Goal: Task Accomplishment & Management: Manage account settings

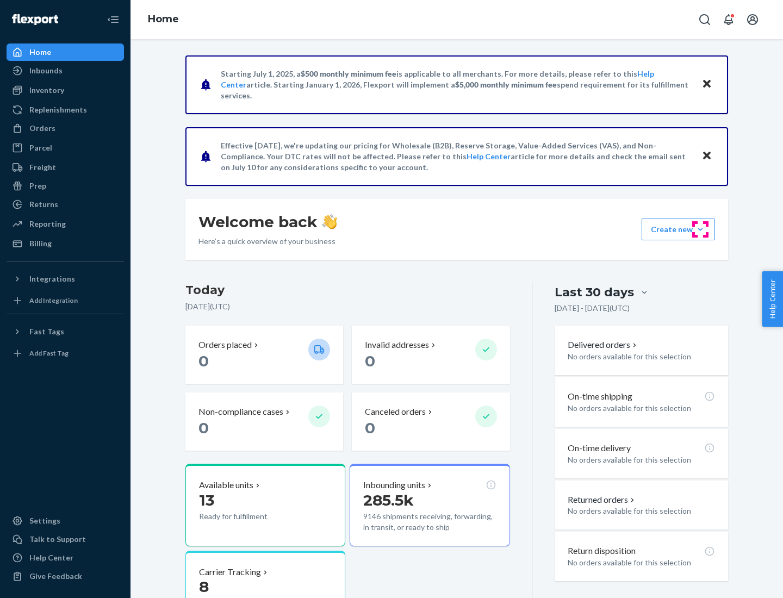
click at [700, 229] on button "Create new Create new inbound Create new order Create new product" at bounding box center [677, 229] width 73 height 22
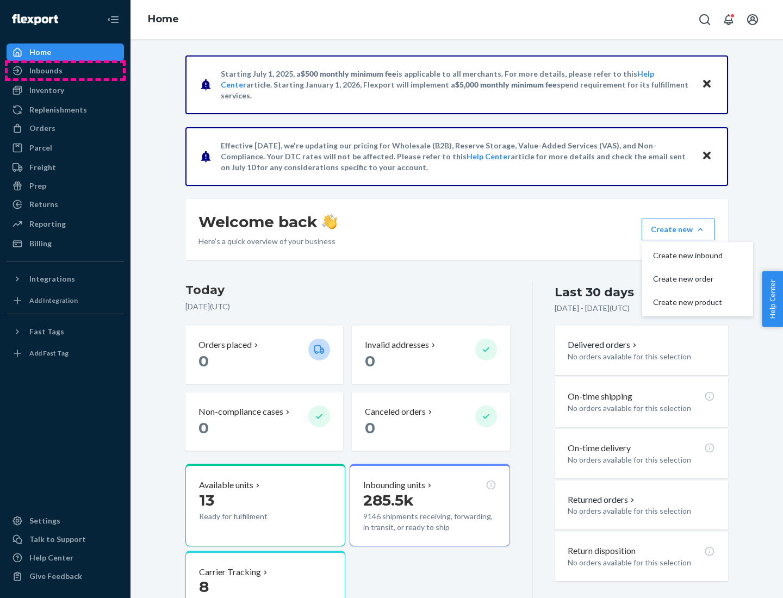
click at [65, 71] on div "Inbounds" at bounding box center [65, 70] width 115 height 15
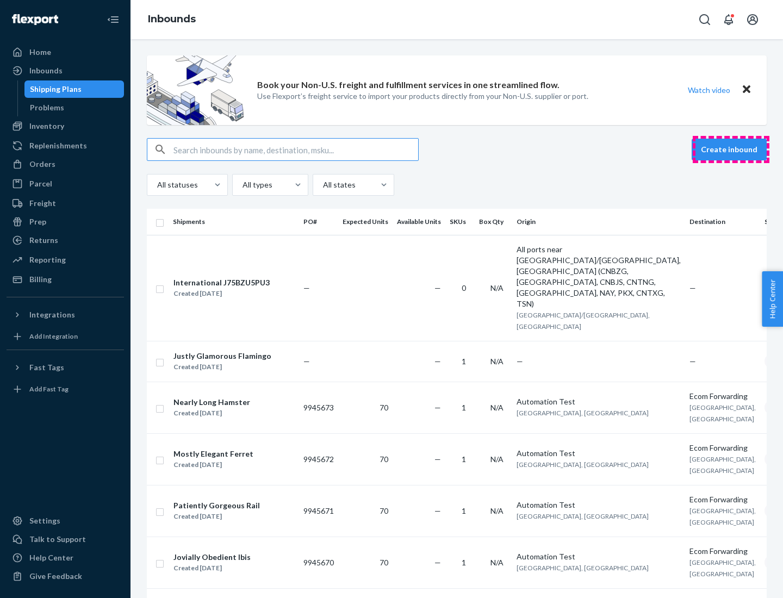
click at [730, 149] on button "Create inbound" at bounding box center [728, 150] width 75 height 22
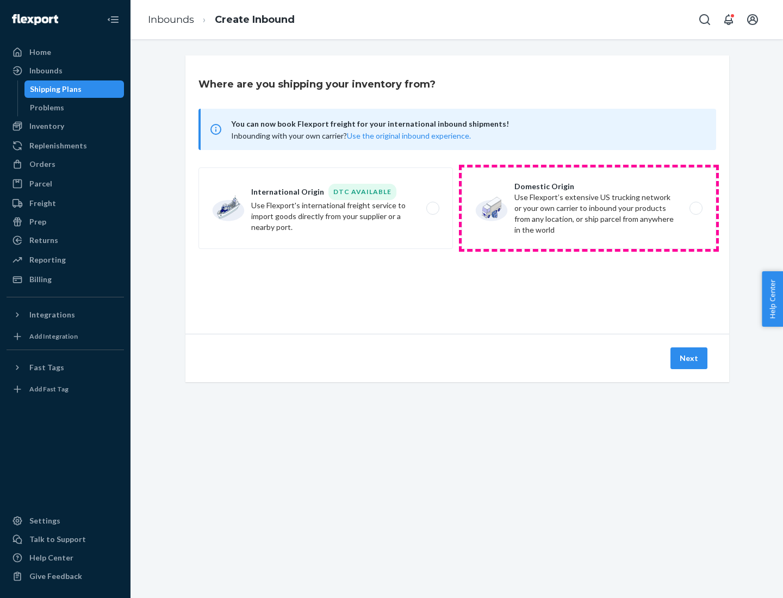
click at [589, 208] on label "Domestic Origin Use Flexport’s extensive US trucking network or your own carrie…" at bounding box center [588, 208] width 254 height 82
click at [695, 208] on input "Domestic Origin Use Flexport’s extensive US trucking network or your own carrie…" at bounding box center [698, 208] width 7 height 7
radio input "true"
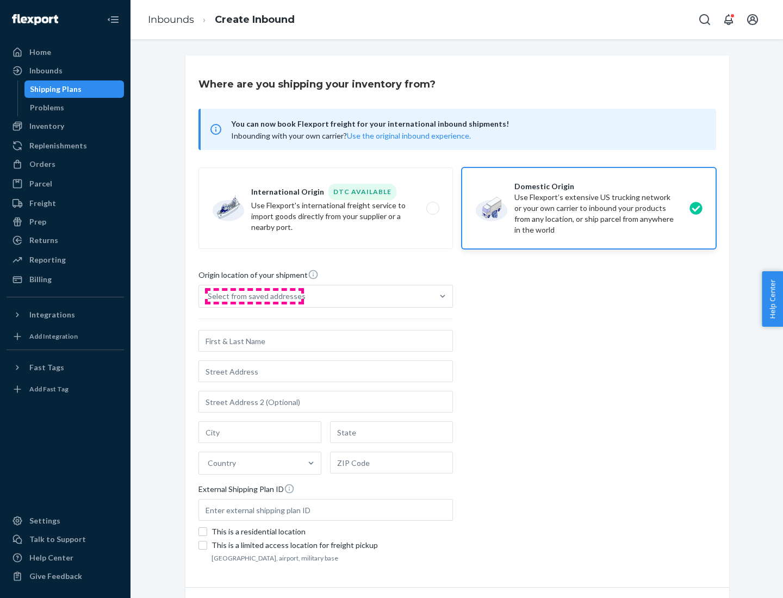
click at [254, 296] on div "Select from saved addresses" at bounding box center [257, 296] width 98 height 11
click at [209, 296] on input "Select from saved addresses" at bounding box center [208, 296] width 1 height 11
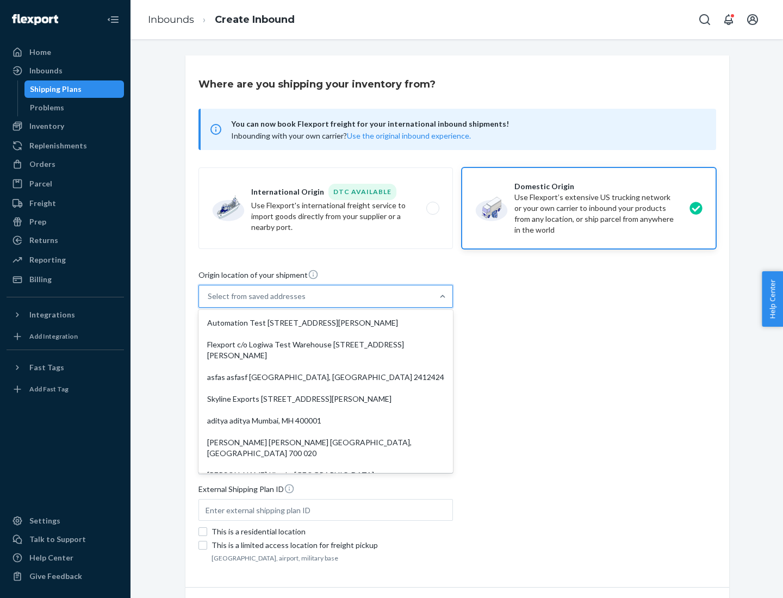
scroll to position [4, 0]
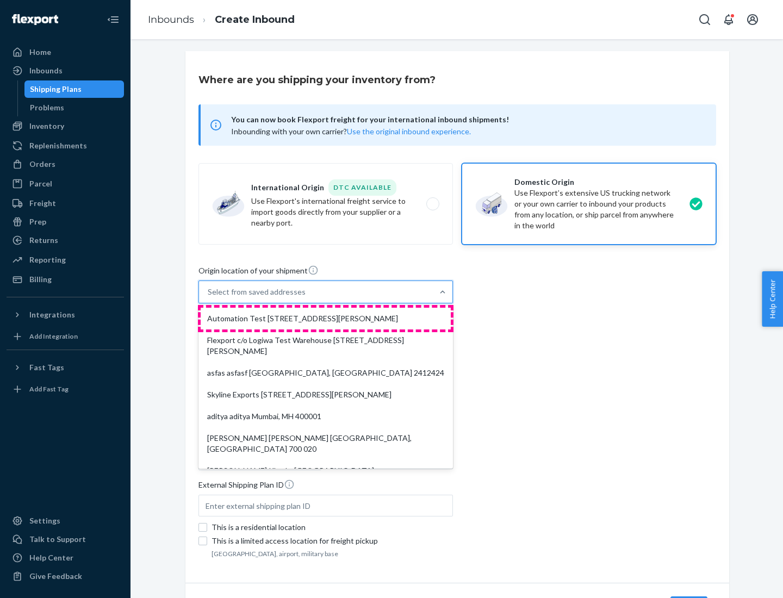
click at [326, 318] on div "Automation Test [STREET_ADDRESS][PERSON_NAME]" at bounding box center [326, 319] width 250 height 22
click at [209, 297] on input "option Automation Test [STREET_ADDRESS][PERSON_NAME]. 9 results available. Use …" at bounding box center [208, 291] width 1 height 11
type input "Automation Test"
type input "9th Floor"
type input "[GEOGRAPHIC_DATA]"
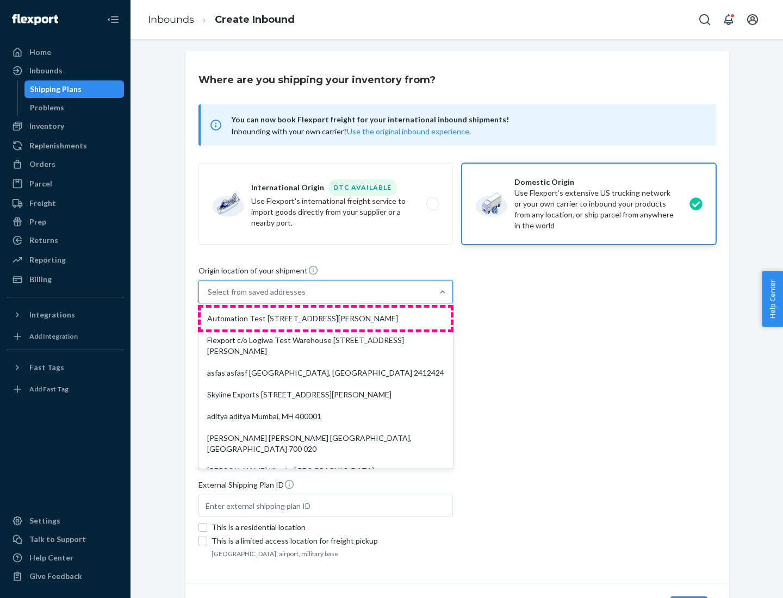
type input "CA"
type input "94104"
type input "[STREET_ADDRESS][PERSON_NAME]"
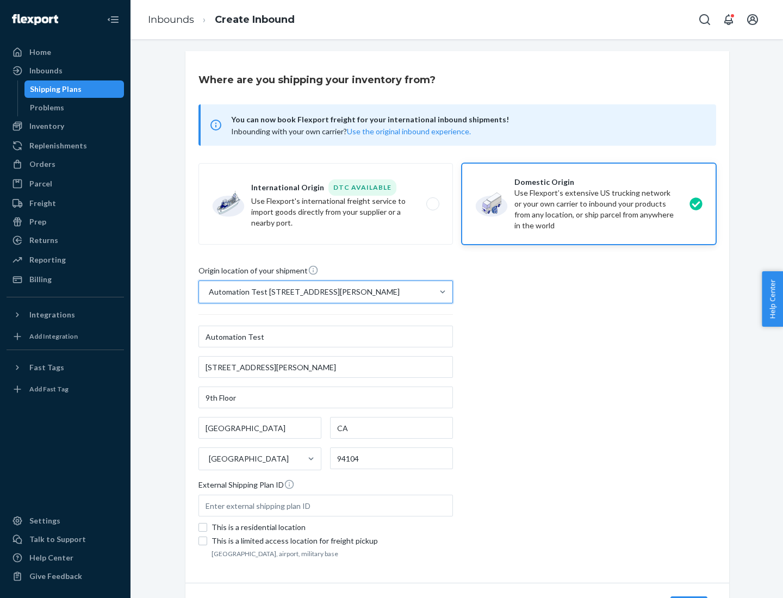
scroll to position [64, 0]
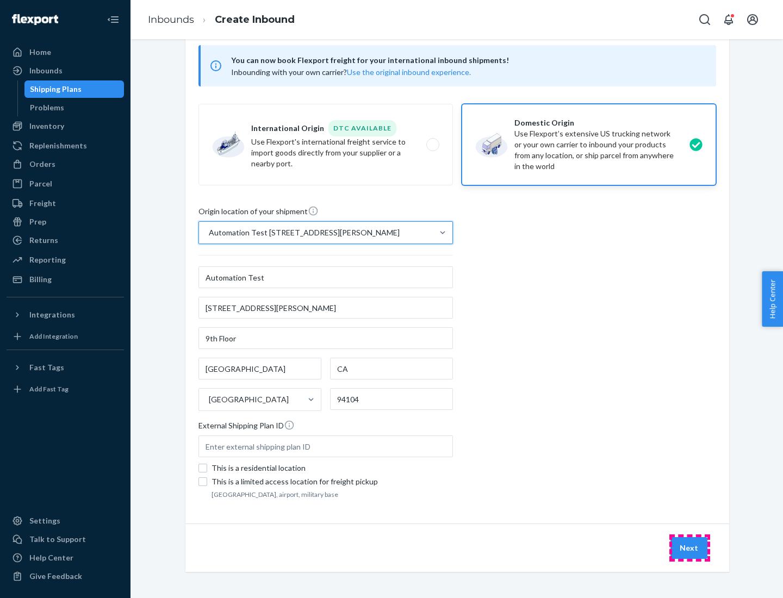
click at [689, 548] on button "Next" at bounding box center [688, 548] width 37 height 22
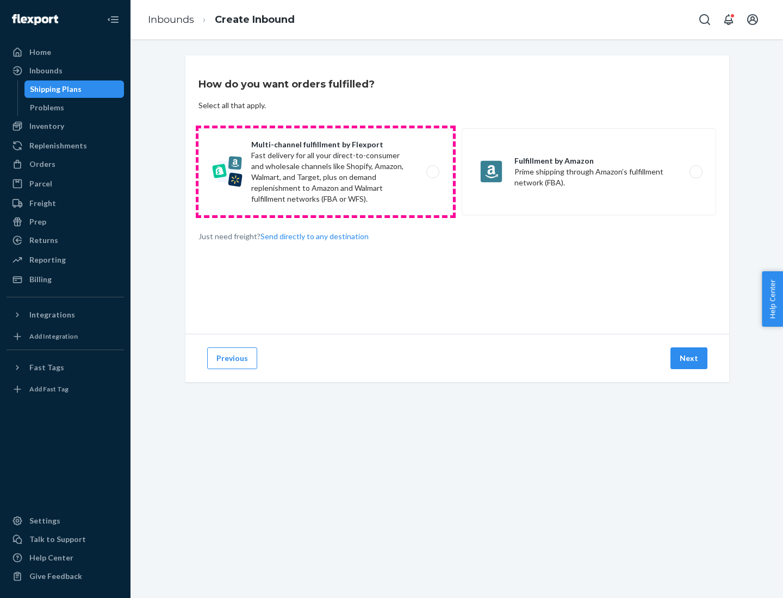
click at [326, 172] on label "Multi-channel fulfillment by Flexport Fast delivery for all your direct-to-cons…" at bounding box center [325, 171] width 254 height 87
click at [432, 172] on input "Multi-channel fulfillment by Flexport Fast delivery for all your direct-to-cons…" at bounding box center [435, 171] width 7 height 7
radio input "true"
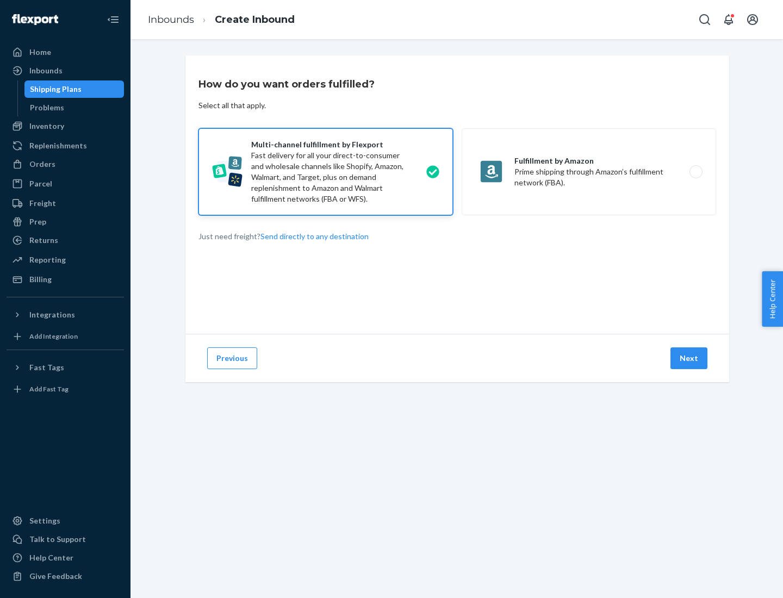
click at [689, 358] on button "Next" at bounding box center [688, 358] width 37 height 22
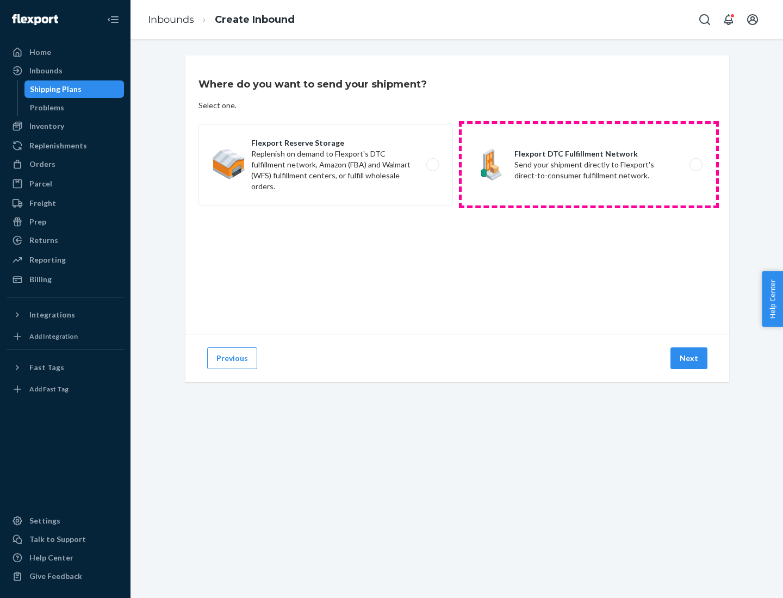
click at [589, 165] on label "Flexport DTC Fulfillment Network Send your shipment directly to Flexport's dire…" at bounding box center [588, 165] width 254 height 82
click at [695, 165] on input "Flexport DTC Fulfillment Network Send your shipment directly to Flexport's dire…" at bounding box center [698, 164] width 7 height 7
radio input "true"
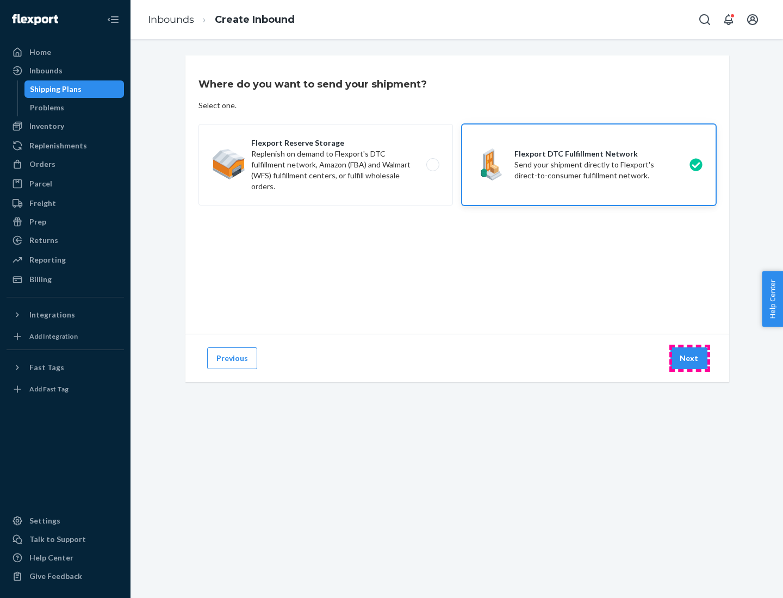
click at [689, 358] on button "Next" at bounding box center [688, 358] width 37 height 22
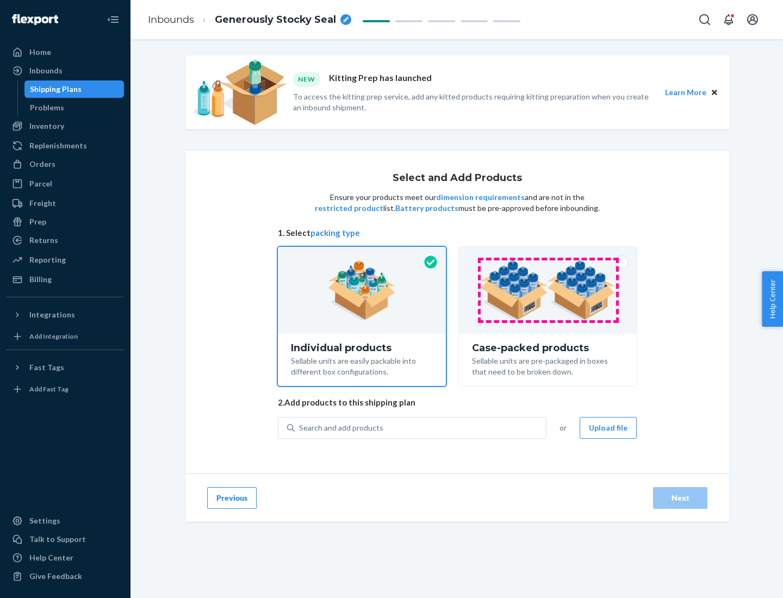
click at [548, 290] on img at bounding box center [547, 290] width 135 height 60
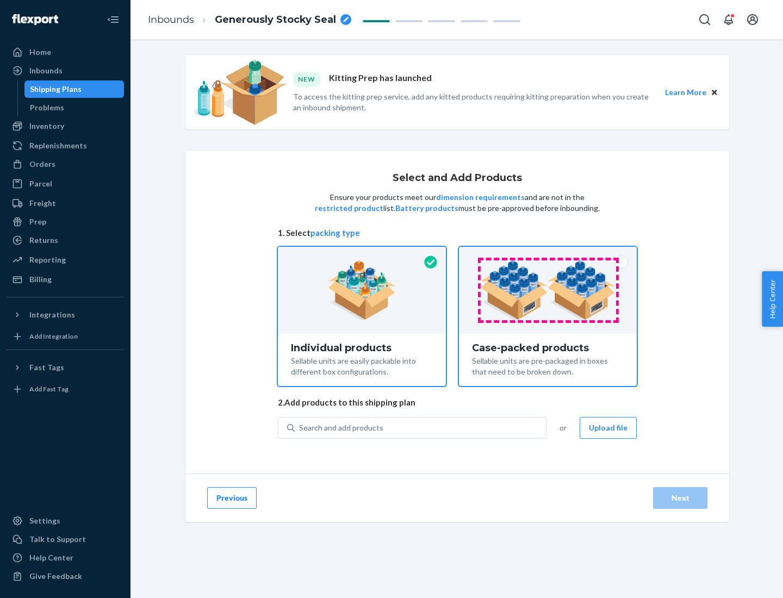
click at [548, 254] on input "Case-packed products Sellable units are pre-packaged in boxes that need to be b…" at bounding box center [547, 250] width 7 height 7
radio input "true"
radio input "false"
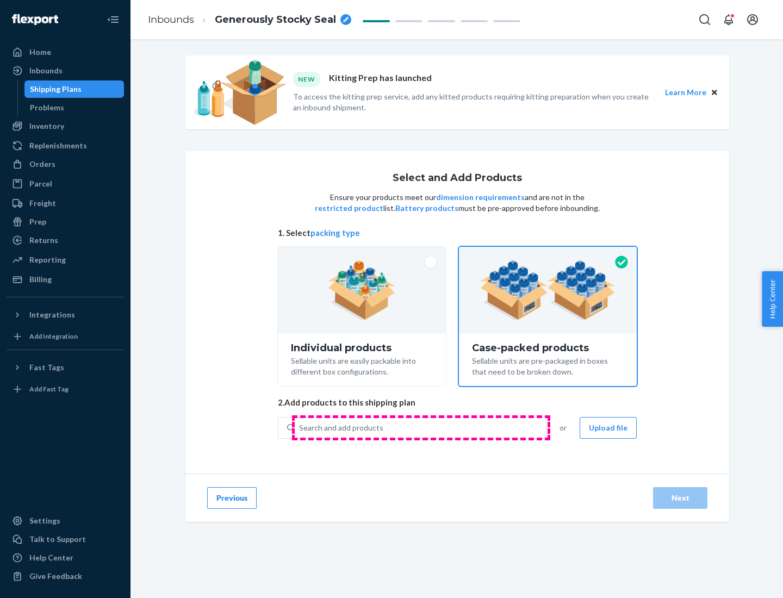
click at [421, 427] on div "Search and add products" at bounding box center [420, 428] width 251 height 20
click at [300, 427] on input "Search and add products" at bounding box center [299, 427] width 1 height 11
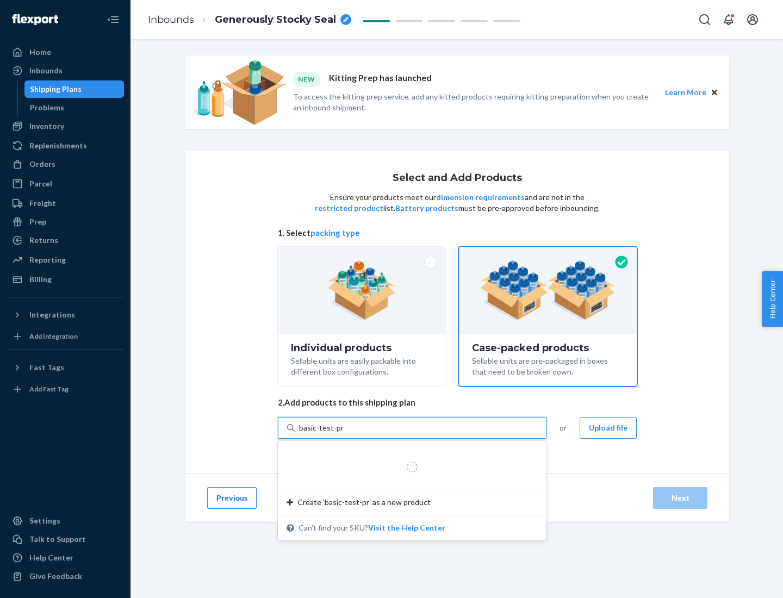
type input "basic-test-product-1"
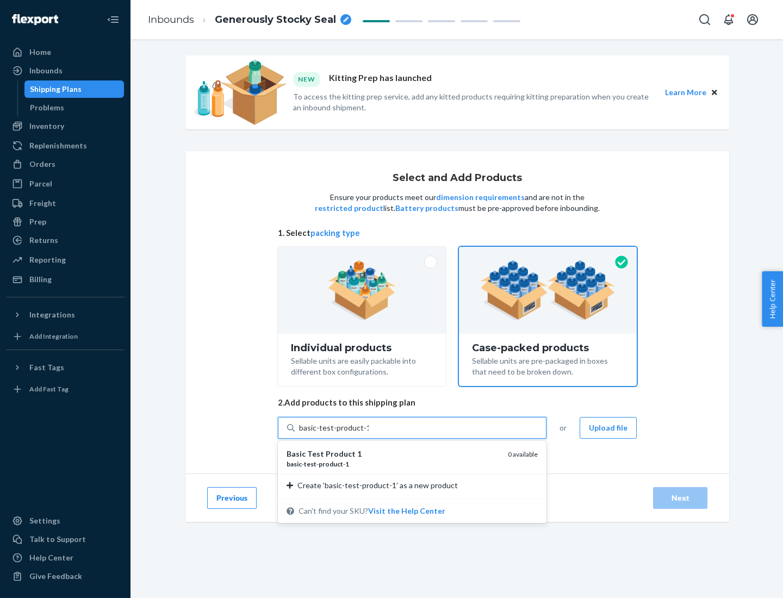
click at [393, 464] on div "basic - test - product - 1" at bounding box center [392, 463] width 212 height 9
click at [368, 433] on input "basic-test-product-1" at bounding box center [334, 427] width 70 height 11
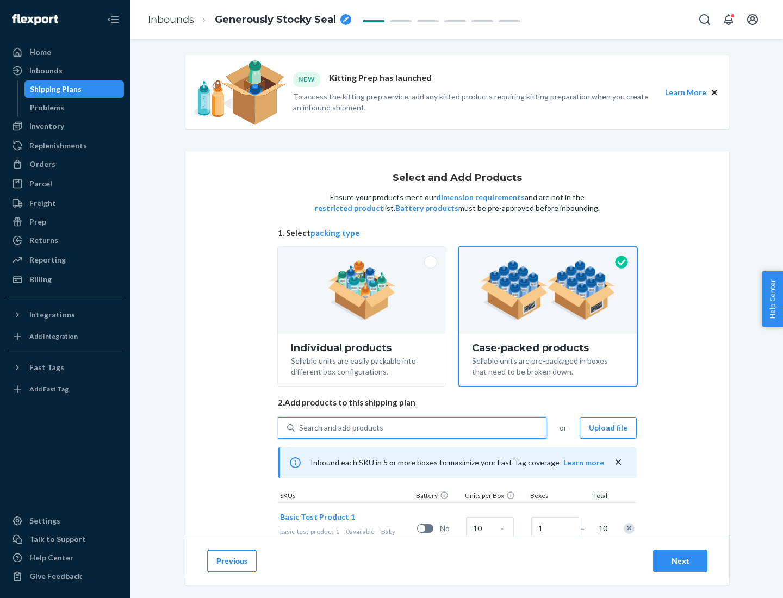
scroll to position [39, 0]
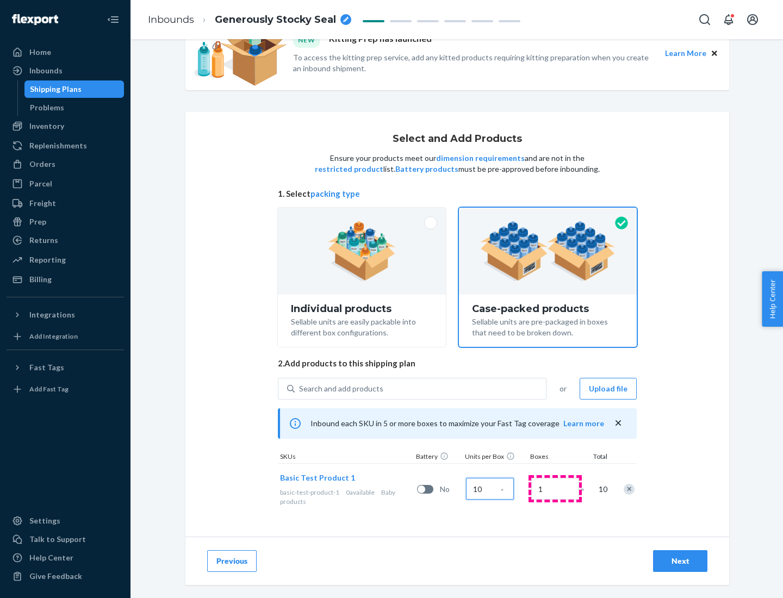
type input "10"
type input "7"
click at [680, 561] on div "Next" at bounding box center [680, 560] width 36 height 11
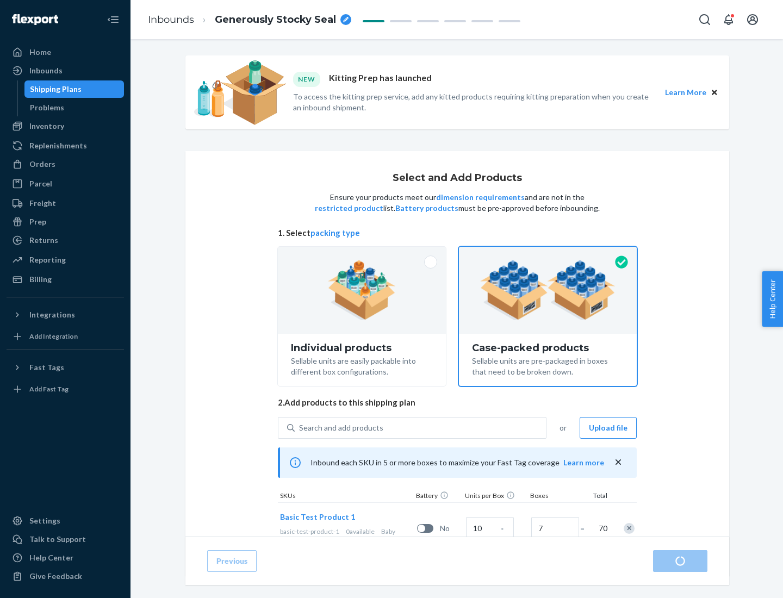
radio input "true"
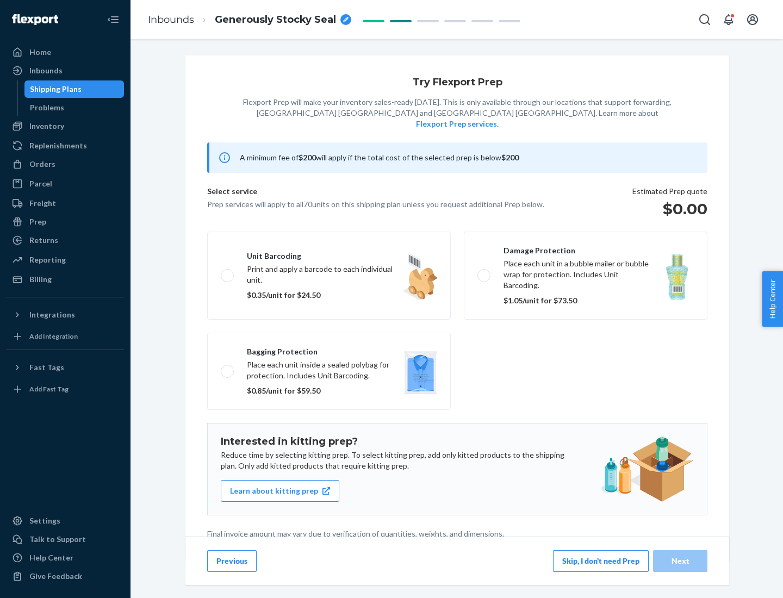
scroll to position [3, 0]
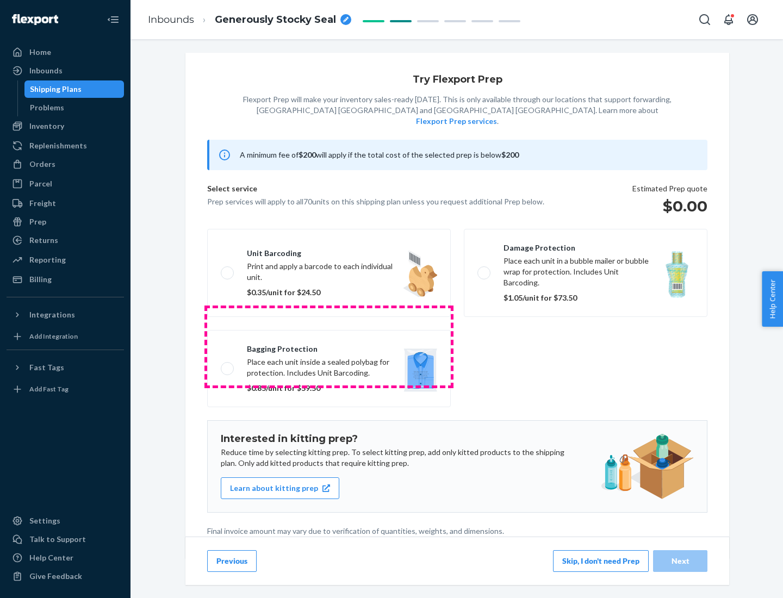
click at [329, 346] on label "Bagging protection Place each unit inside a sealed polybag for protection. Incl…" at bounding box center [328, 368] width 243 height 77
click at [228, 365] on input "Bagging protection Place each unit inside a sealed polybag for protection. Incl…" at bounding box center [224, 368] width 7 height 7
checkbox input "true"
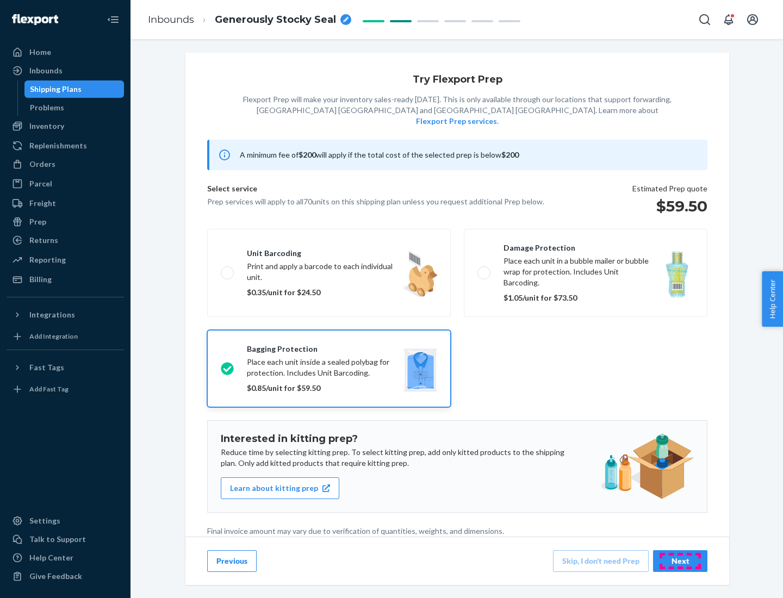
click at [680, 560] on div "Next" at bounding box center [680, 560] width 36 height 11
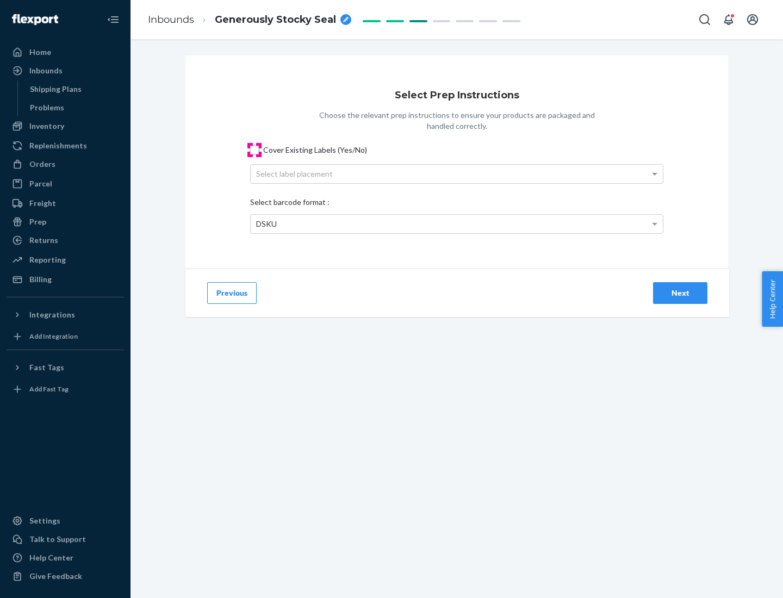
click at [254, 149] on input "Cover Existing Labels (Yes/No)" at bounding box center [254, 150] width 9 height 9
checkbox input "true"
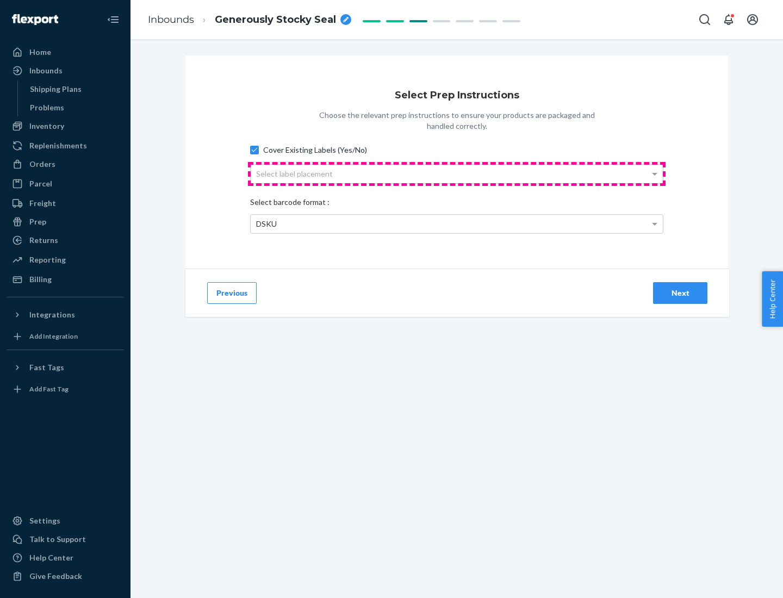
click at [456, 173] on div "Select label placement" at bounding box center [457, 174] width 412 height 18
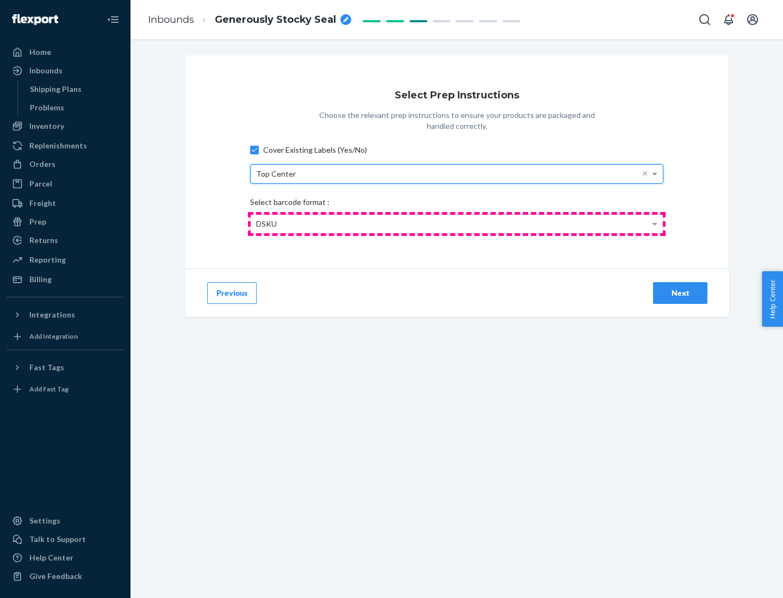
click at [456, 223] on div "DSKU" at bounding box center [457, 224] width 412 height 18
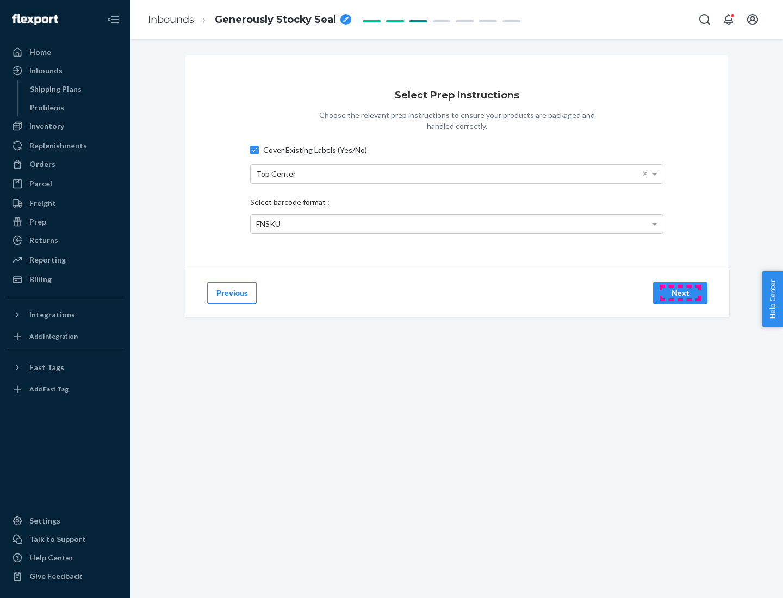
click at [680, 292] on div "Next" at bounding box center [680, 292] width 36 height 11
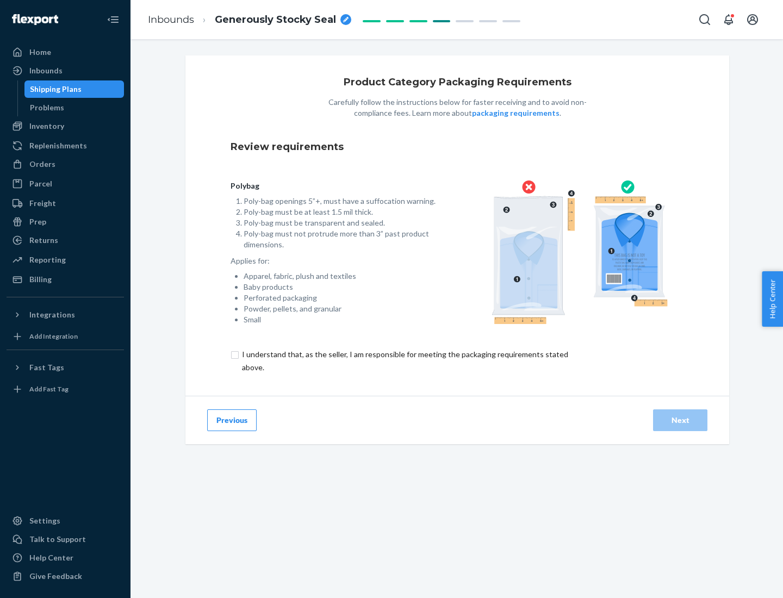
click at [404, 360] on input "checkbox" at bounding box center [410, 361] width 361 height 26
checkbox input "true"
click at [680, 420] on div "Next" at bounding box center [680, 420] width 36 height 11
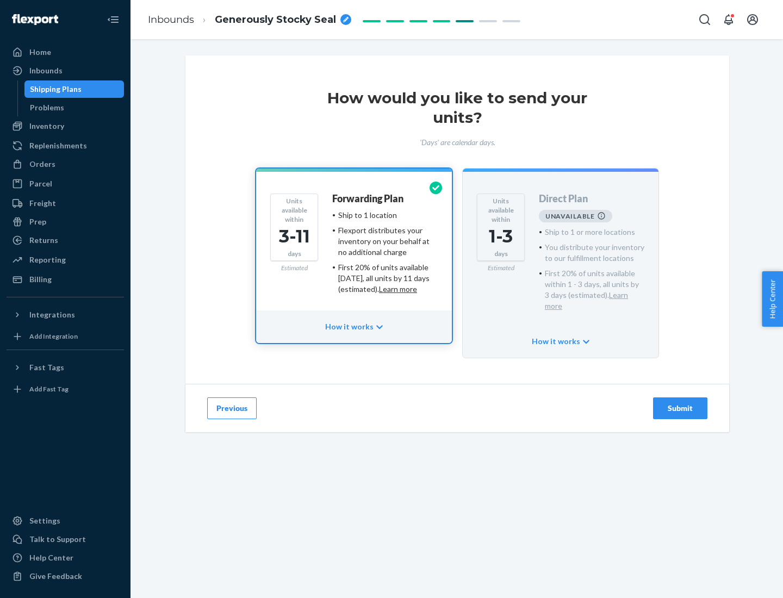
click at [368, 198] on h4 "Forwarding Plan" at bounding box center [367, 198] width 71 height 11
click at [680, 403] on div "Submit" at bounding box center [680, 408] width 36 height 11
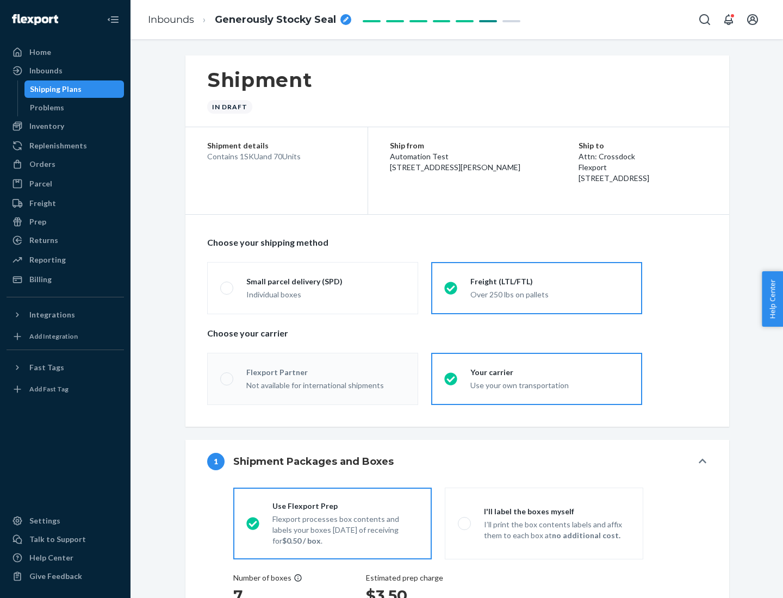
radio input "true"
radio input "false"
radio input "true"
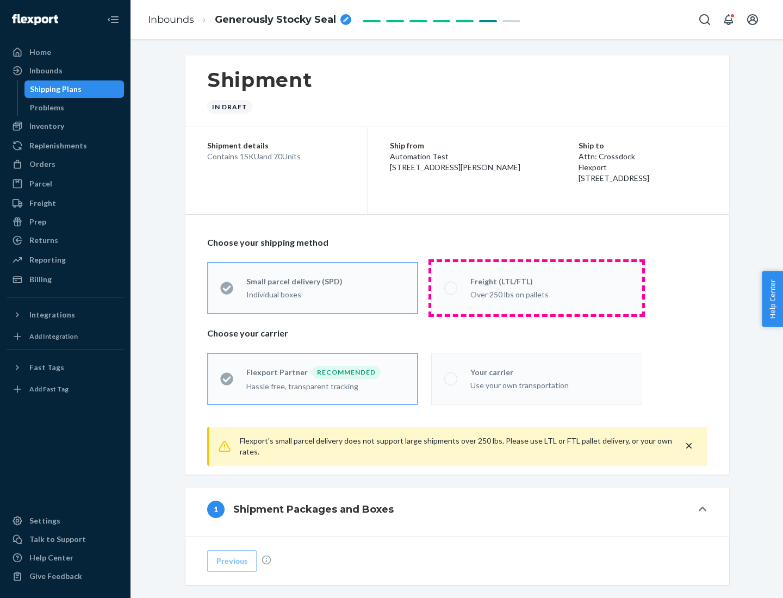
click at [536, 287] on div "Over 250 lbs on pallets" at bounding box center [549, 293] width 159 height 13
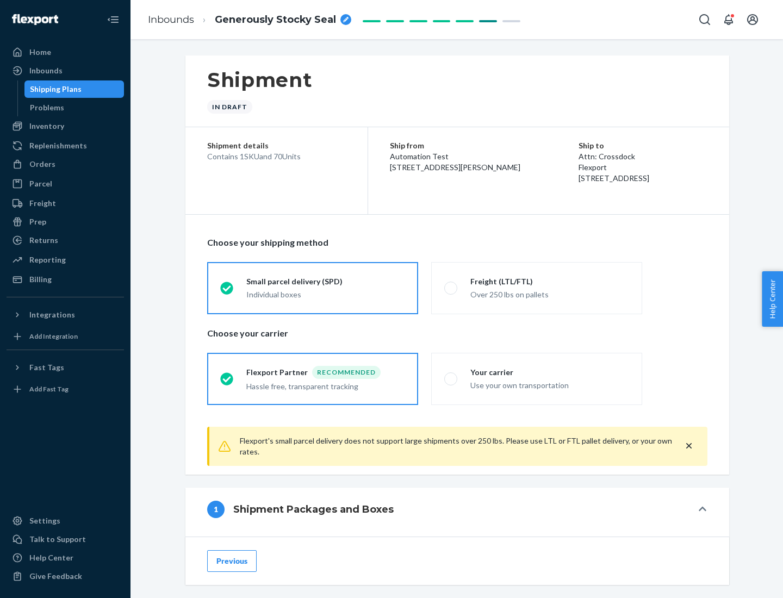
scroll to position [60, 0]
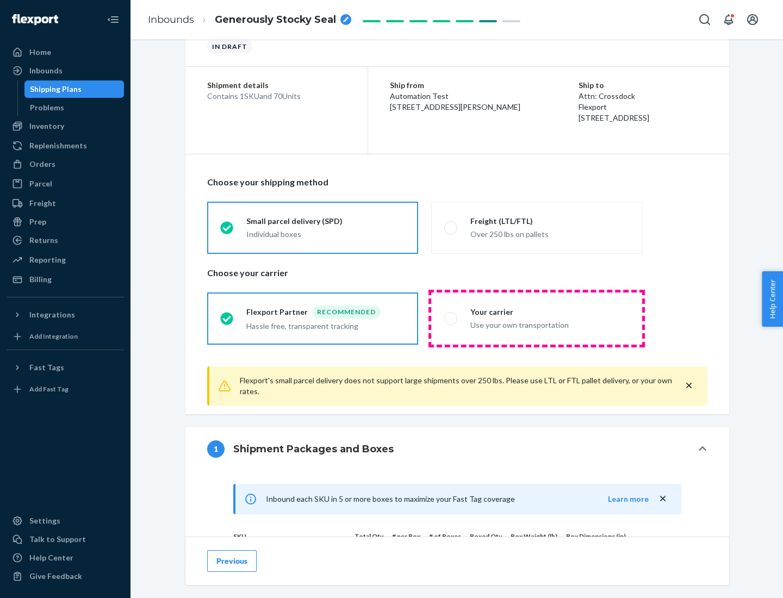
click at [536, 318] on div "Use your own transportation" at bounding box center [549, 323] width 159 height 13
click at [451, 318] on input "Your carrier Use your own transportation" at bounding box center [447, 318] width 7 height 7
radio input "true"
radio input "false"
